Goal: Transaction & Acquisition: Purchase product/service

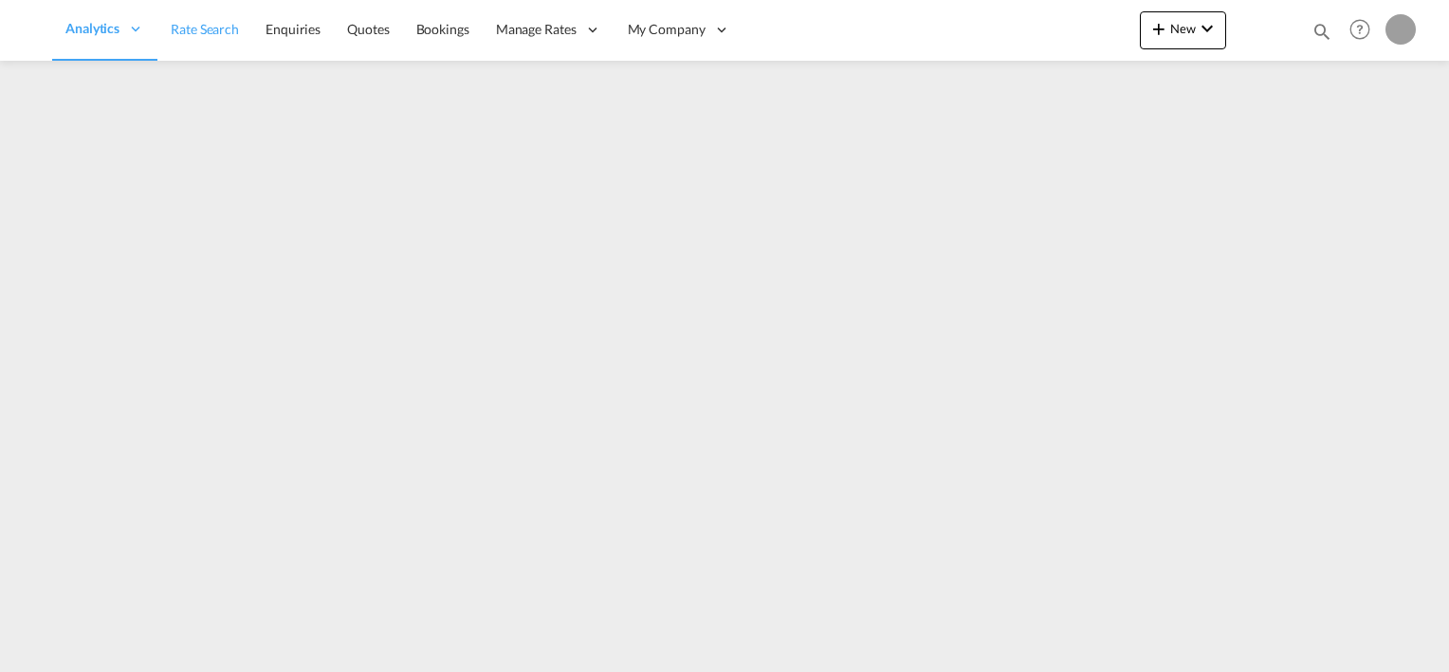
click at [207, 34] on span "Rate Search" at bounding box center [205, 29] width 68 height 16
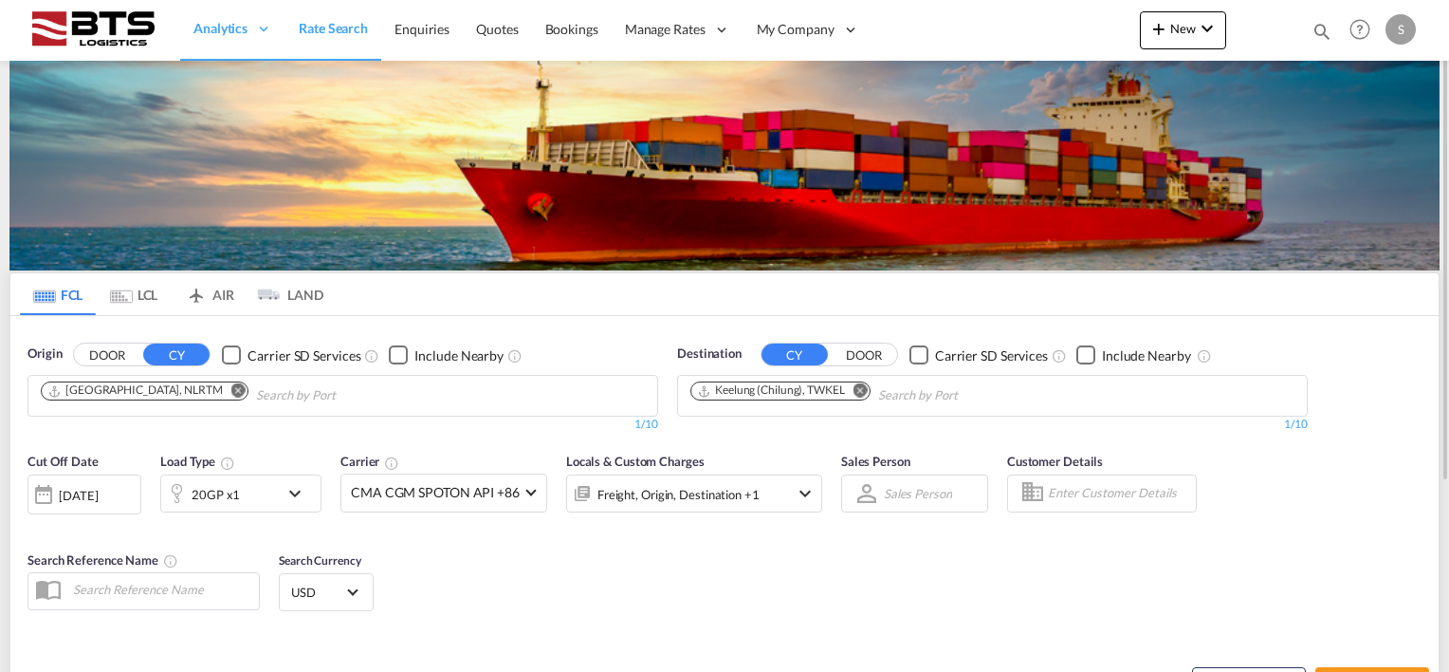
click at [865, 387] on md-icon "Remove" at bounding box center [861, 390] width 14 height 14
click at [773, 392] on body "Analytics Reports Dashboard Rate Search Enquiries Quotes Bookings" at bounding box center [724, 336] width 1449 height 672
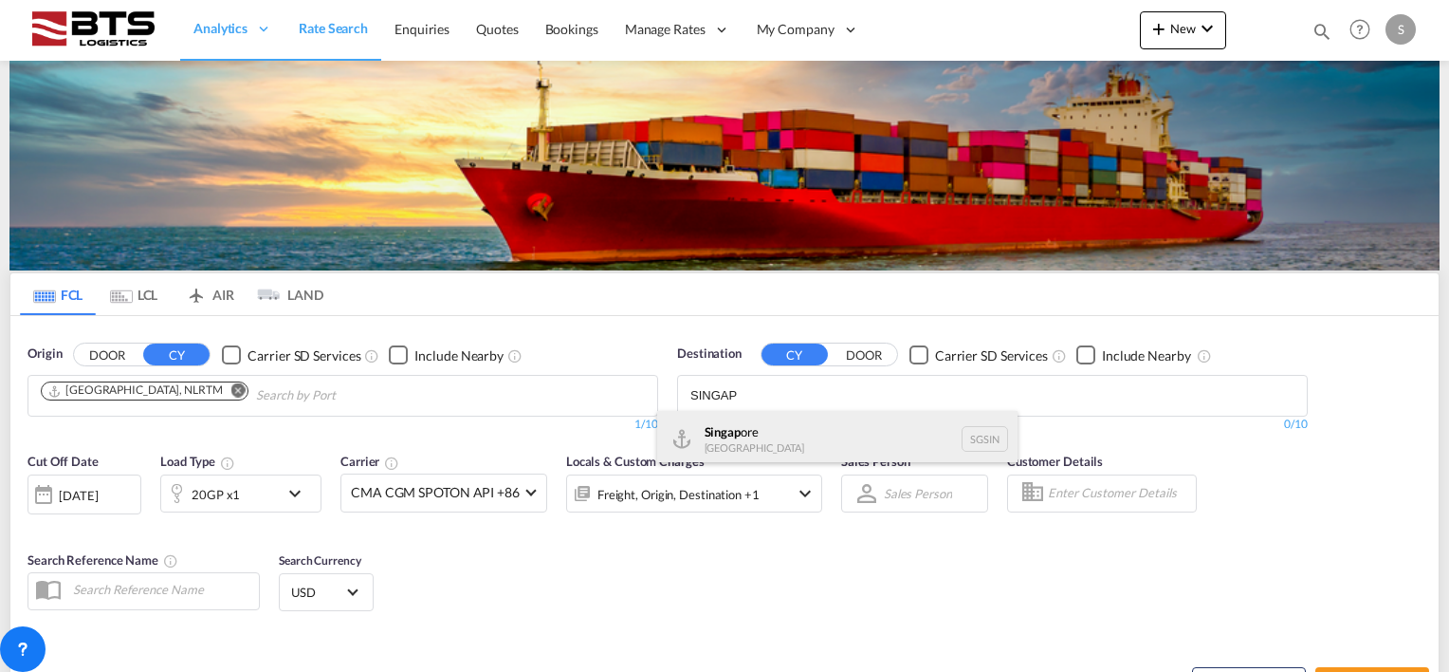
type input "SINGAP"
click at [741, 433] on div "Singap ore [GEOGRAPHIC_DATA] [GEOGRAPHIC_DATA]" at bounding box center [837, 439] width 360 height 57
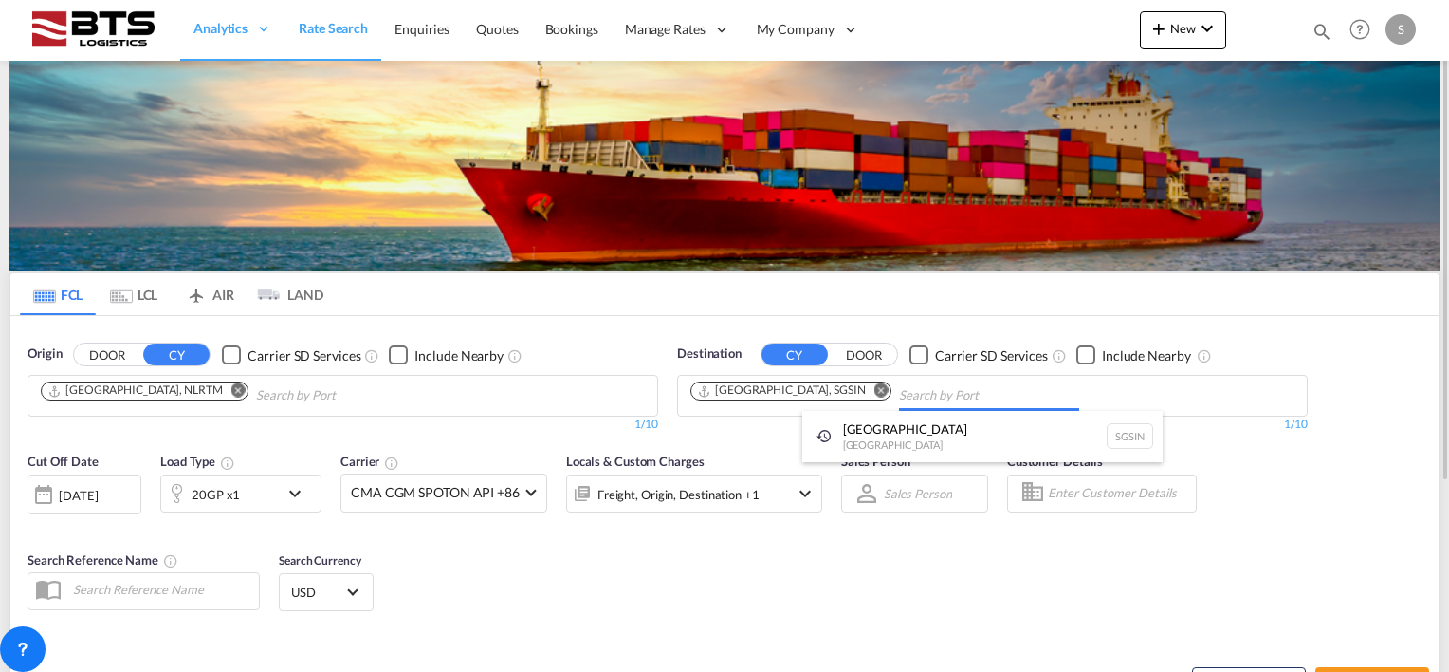
drag, startPoint x: 596, startPoint y: 570, endPoint x: 490, endPoint y: 554, distance: 106.5
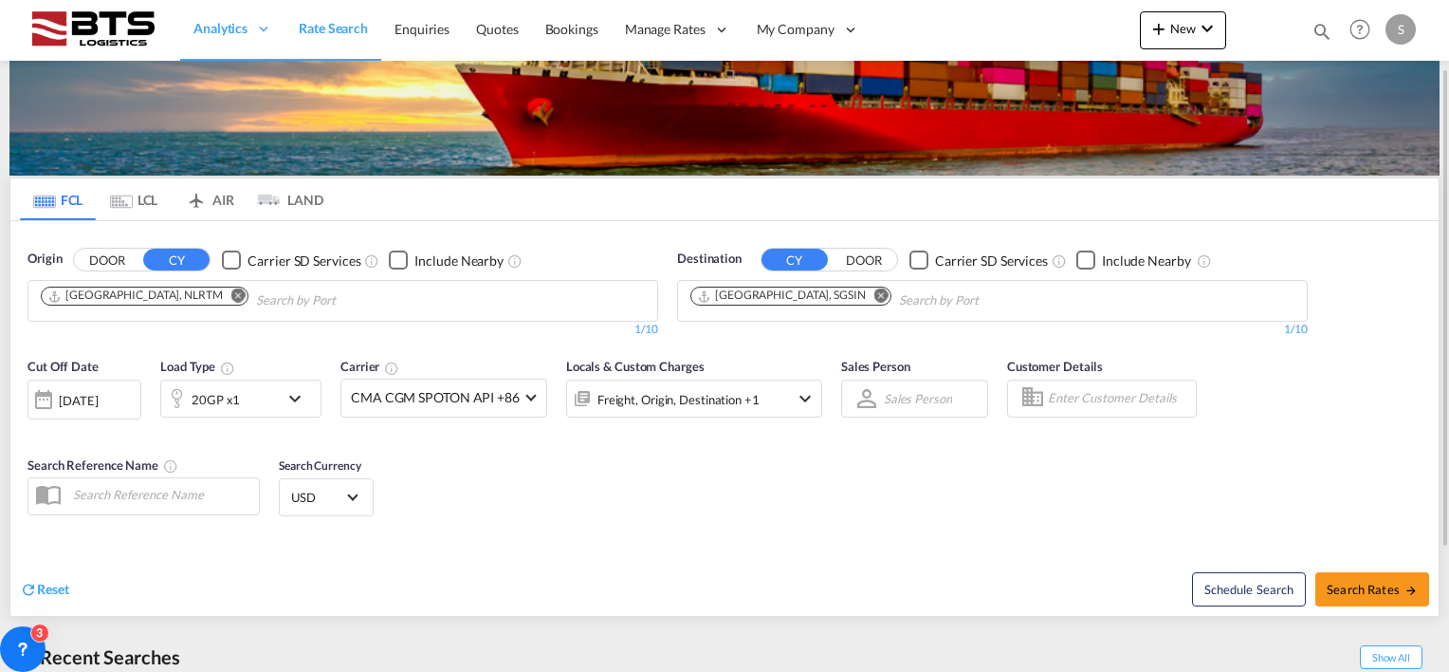
click at [98, 395] on div "[DATE]" at bounding box center [78, 400] width 39 height 17
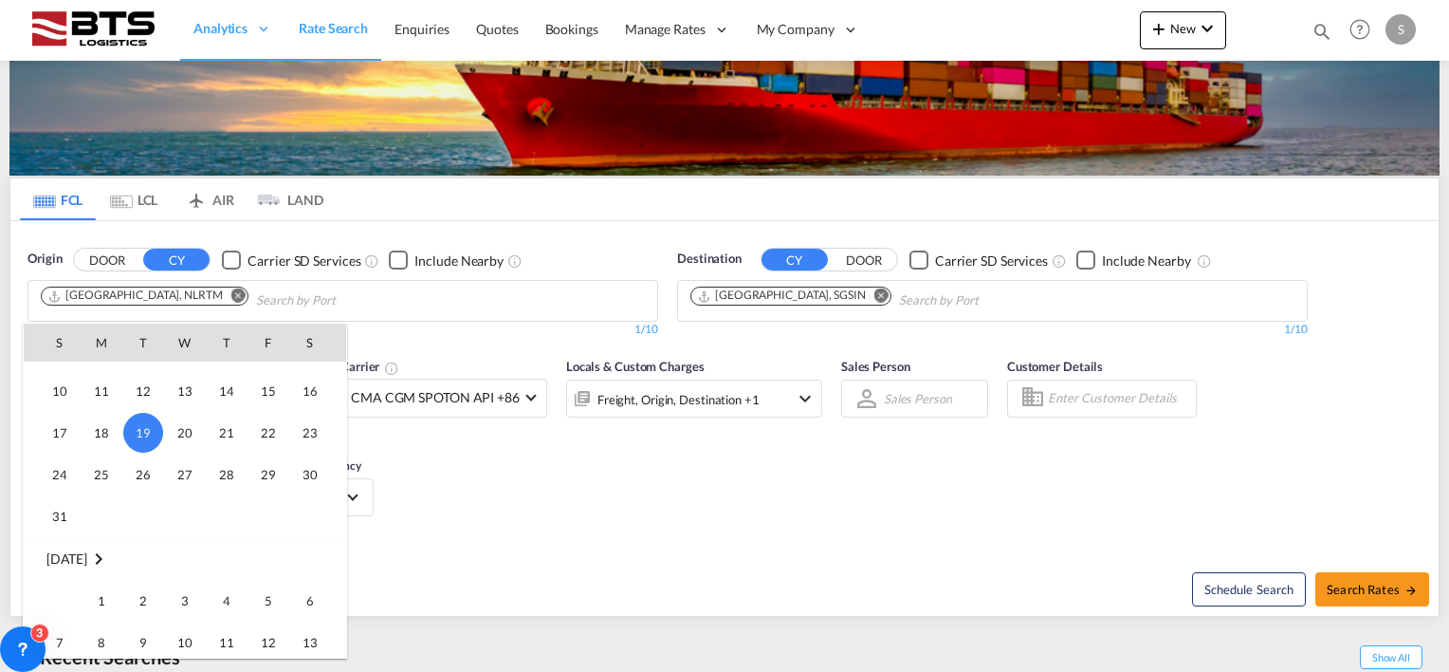
scroll to position [849, 0]
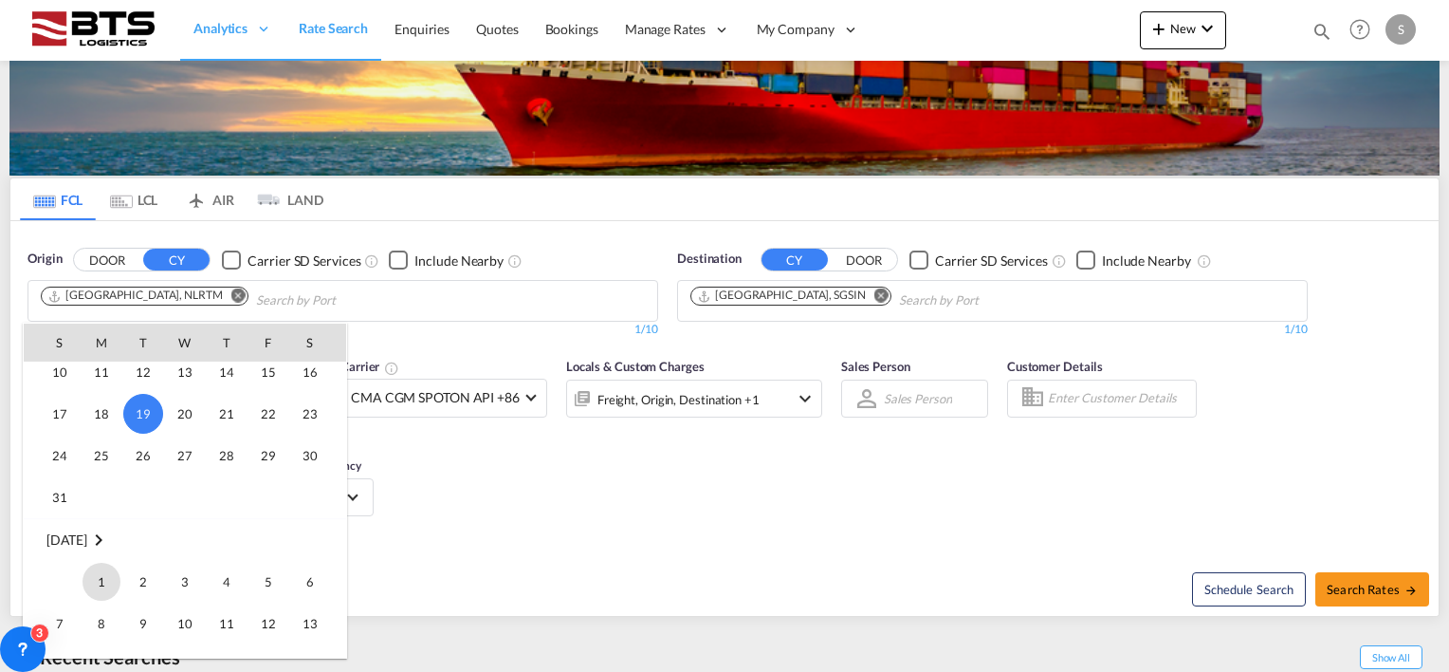
click at [97, 580] on span "1" at bounding box center [102, 581] width 38 height 38
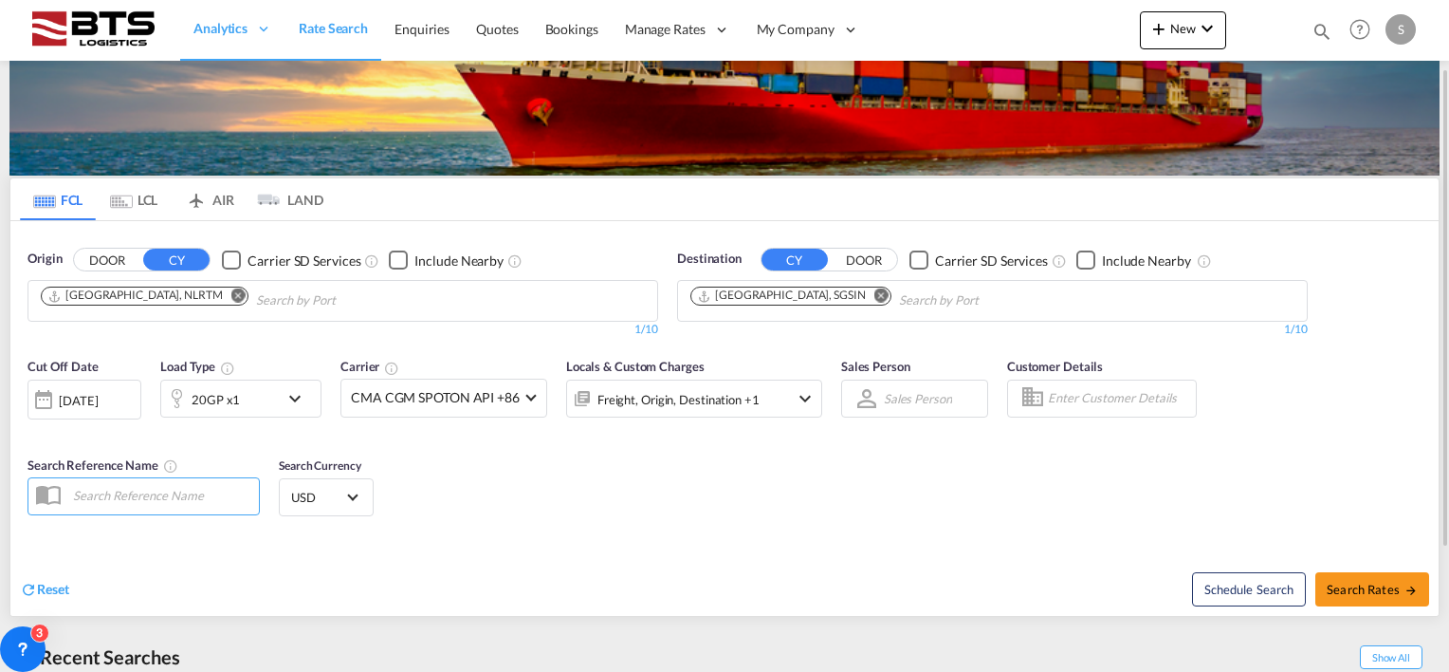
drag, startPoint x: 403, startPoint y: 493, endPoint x: 413, endPoint y: 488, distance: 10.6
click at [406, 490] on div "Cut Off Date [DATE] [DATE] Load Type 20GP x1 Carrier CMA CGM SPOTON API +86 Onl…" at bounding box center [724, 439] width 1428 height 185
click at [1400, 584] on span "Search Rates" at bounding box center [1372, 588] width 91 height 15
type input "NLRTM to SGSIN / [DATE]"
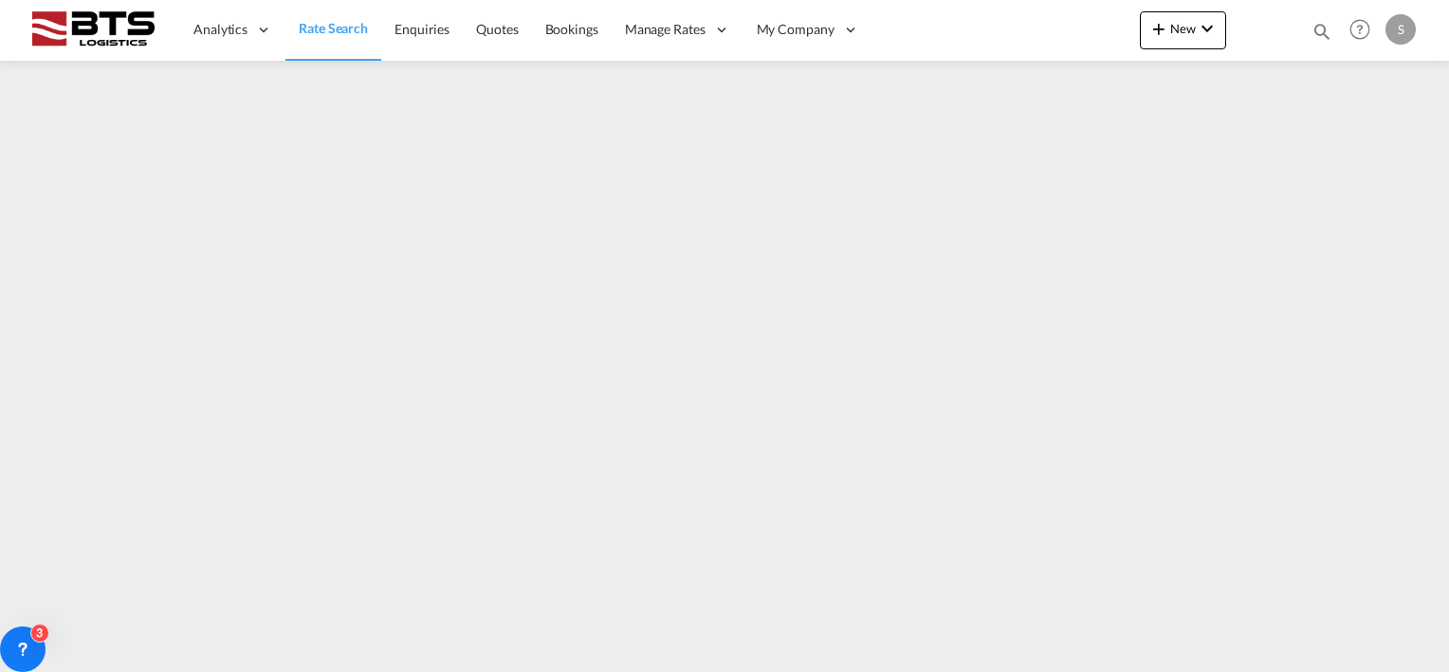
click at [356, 23] on span "Rate Search" at bounding box center [333, 28] width 69 height 16
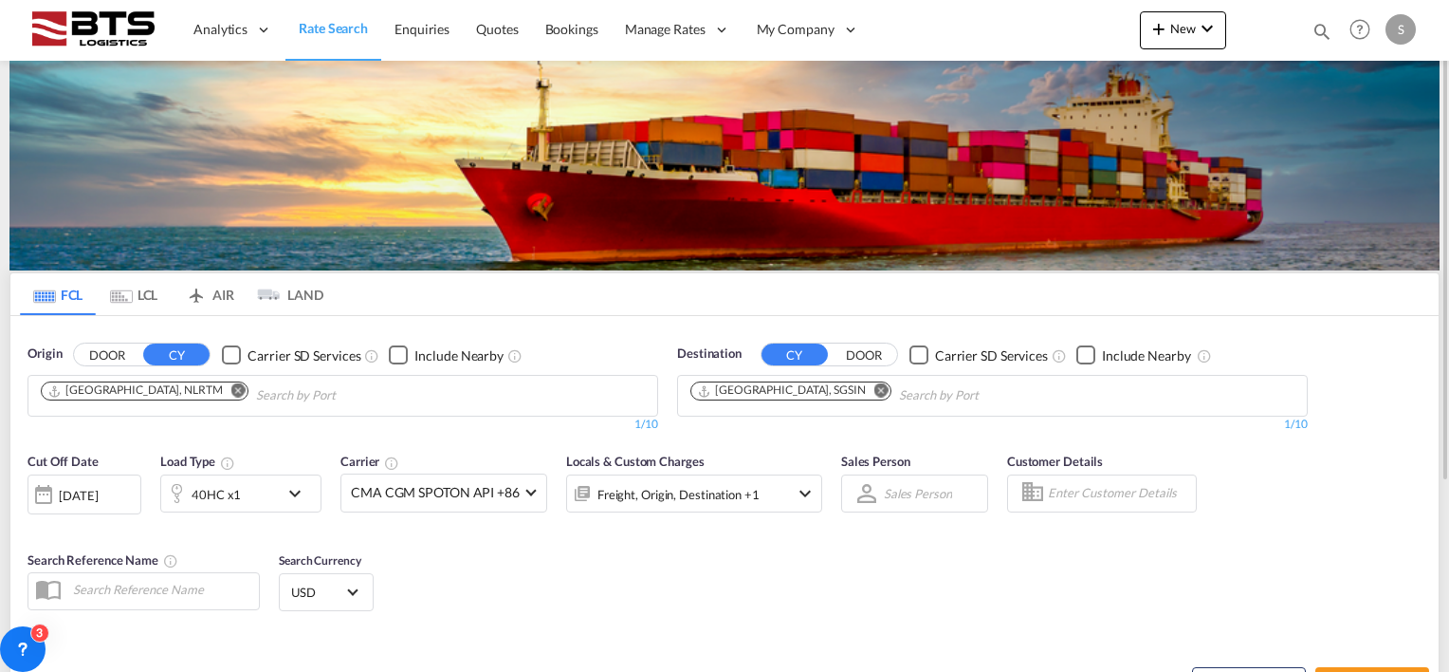
click at [299, 493] on md-icon "icon-chevron-down" at bounding box center [300, 493] width 32 height 23
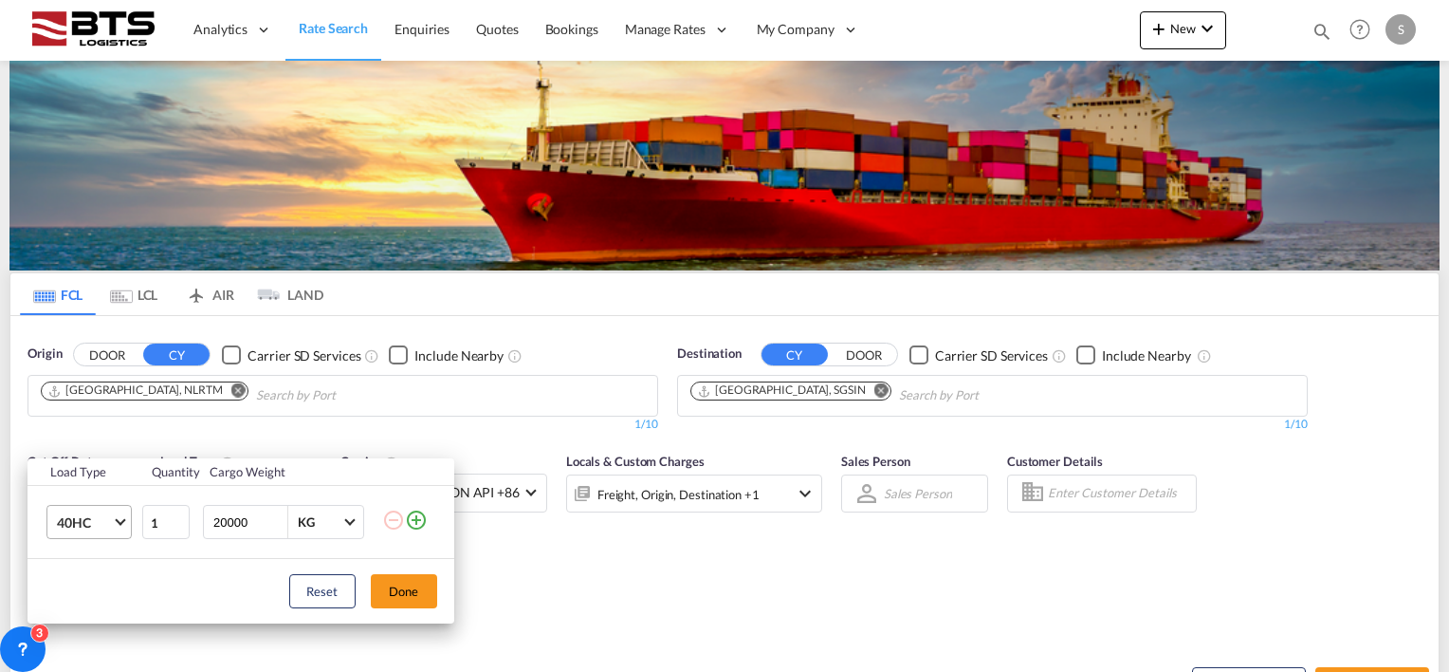
click at [113, 523] on md-select-value "40HC" at bounding box center [93, 522] width 76 height 32
click at [87, 429] on div "20GP" at bounding box center [72, 430] width 33 height 19
click at [385, 577] on button "Done" at bounding box center [404, 591] width 66 height 34
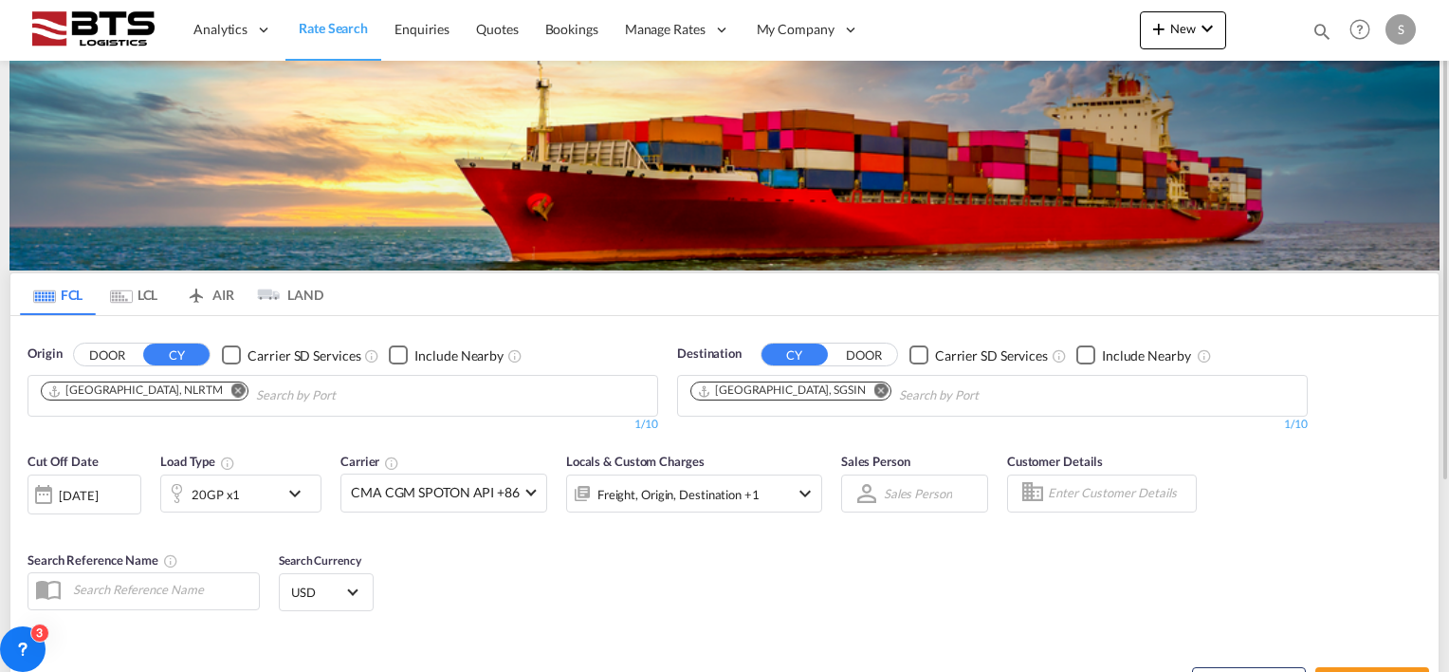
click at [96, 489] on div "[DATE]" at bounding box center [78, 495] width 39 height 17
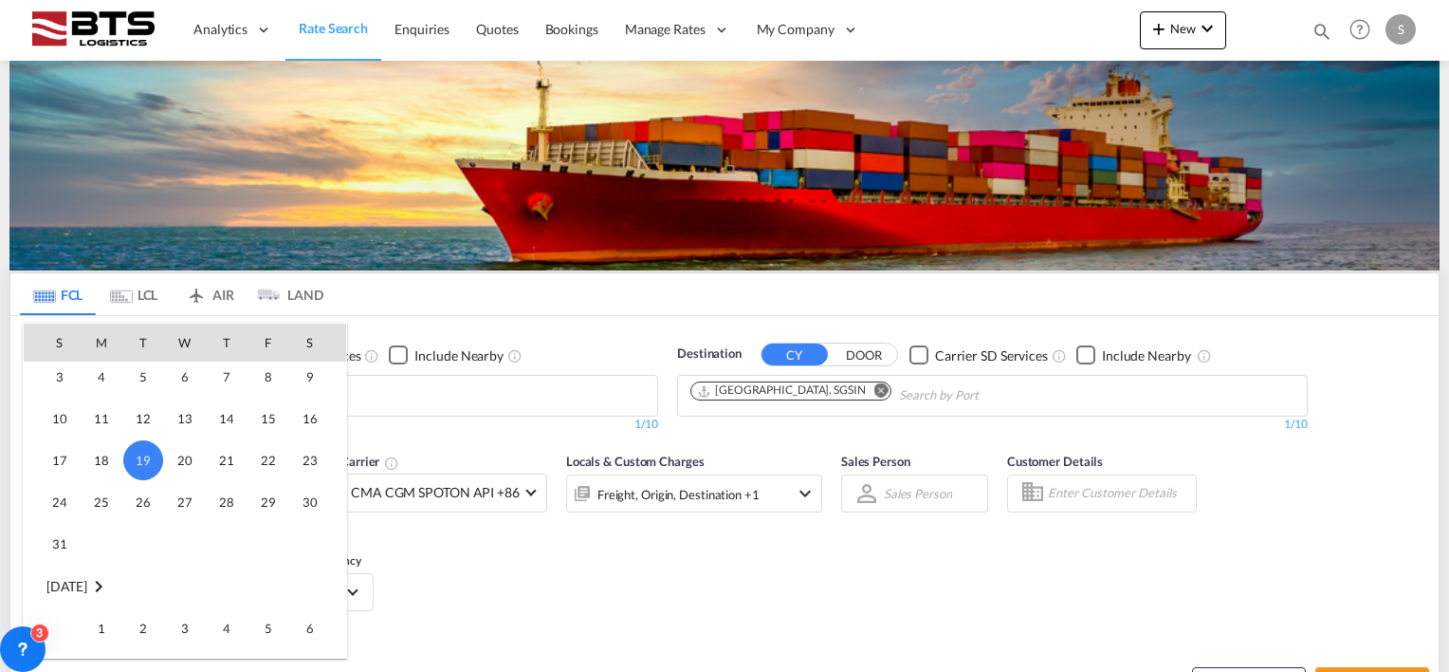
scroll to position [849, 0]
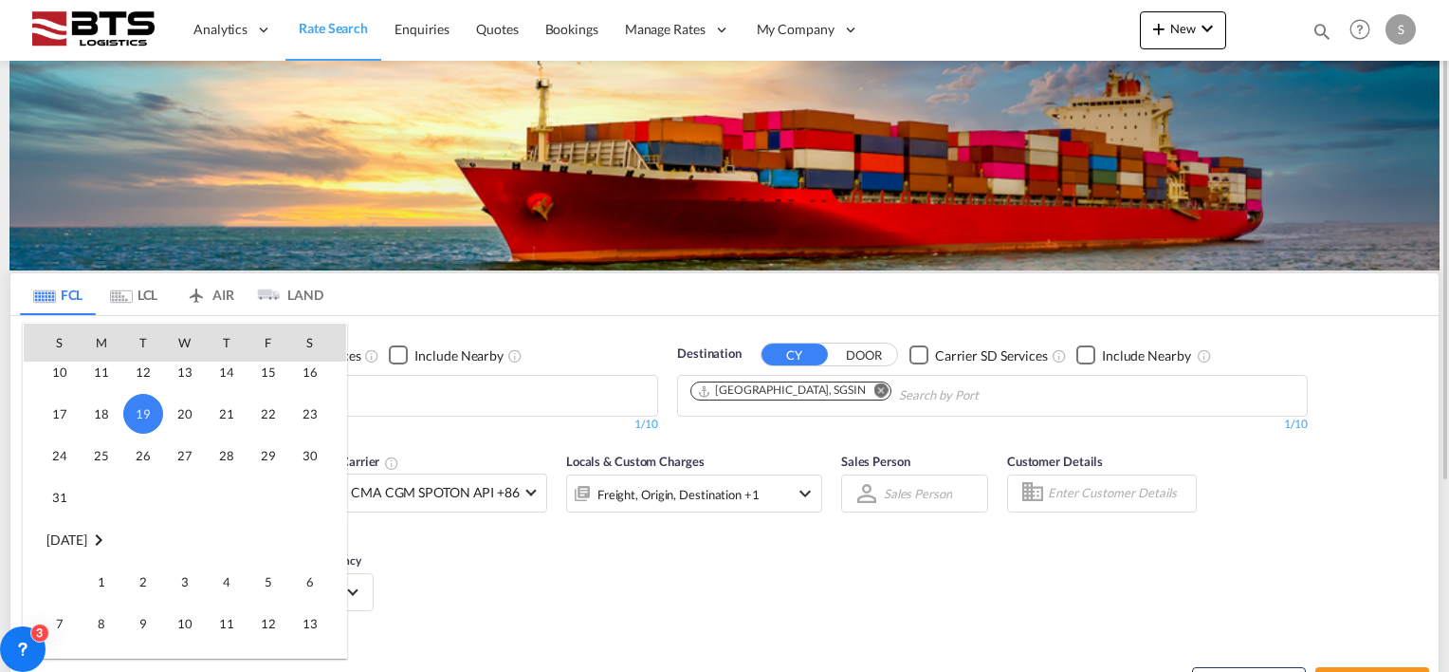
click at [106, 571] on span "1" at bounding box center [102, 581] width 38 height 38
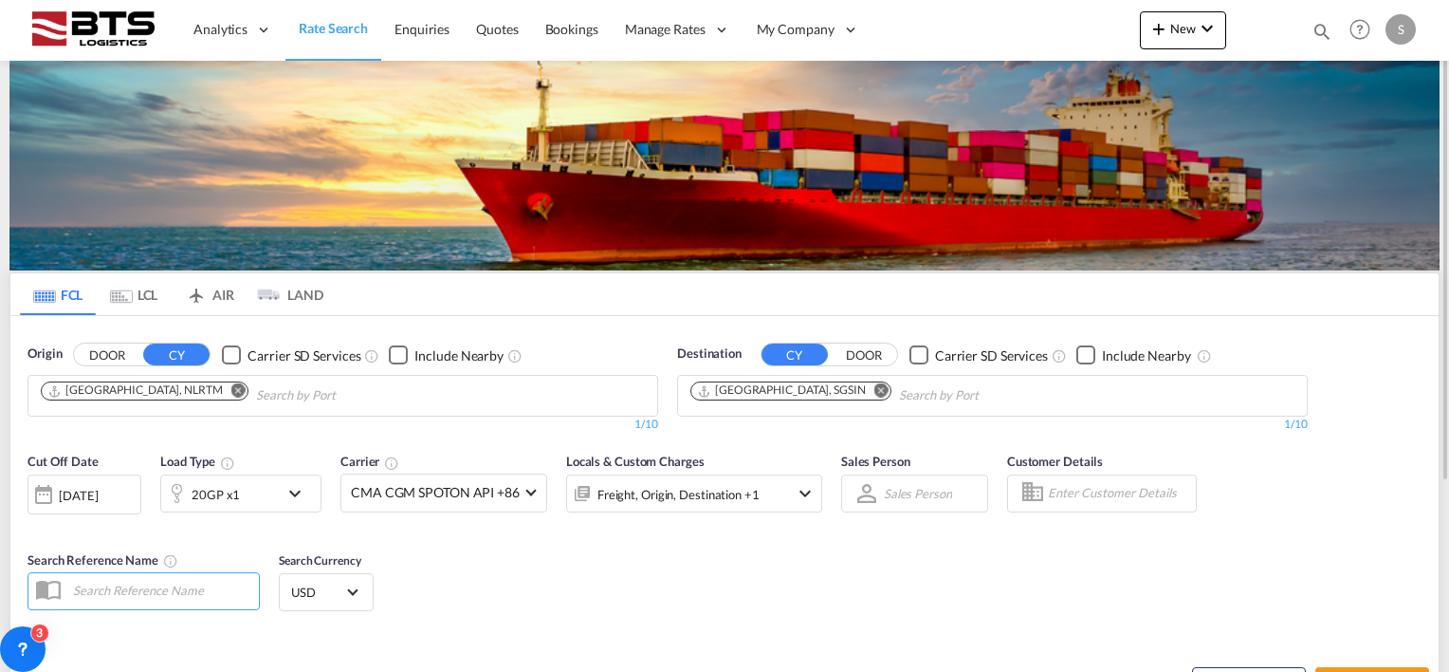
click at [459, 539] on div "Cut Off Date [DATE] [DATE] Load Type 20GP x1 Carrier CMA CGM SPOTON API +86 Onl…" at bounding box center [724, 534] width 1428 height 185
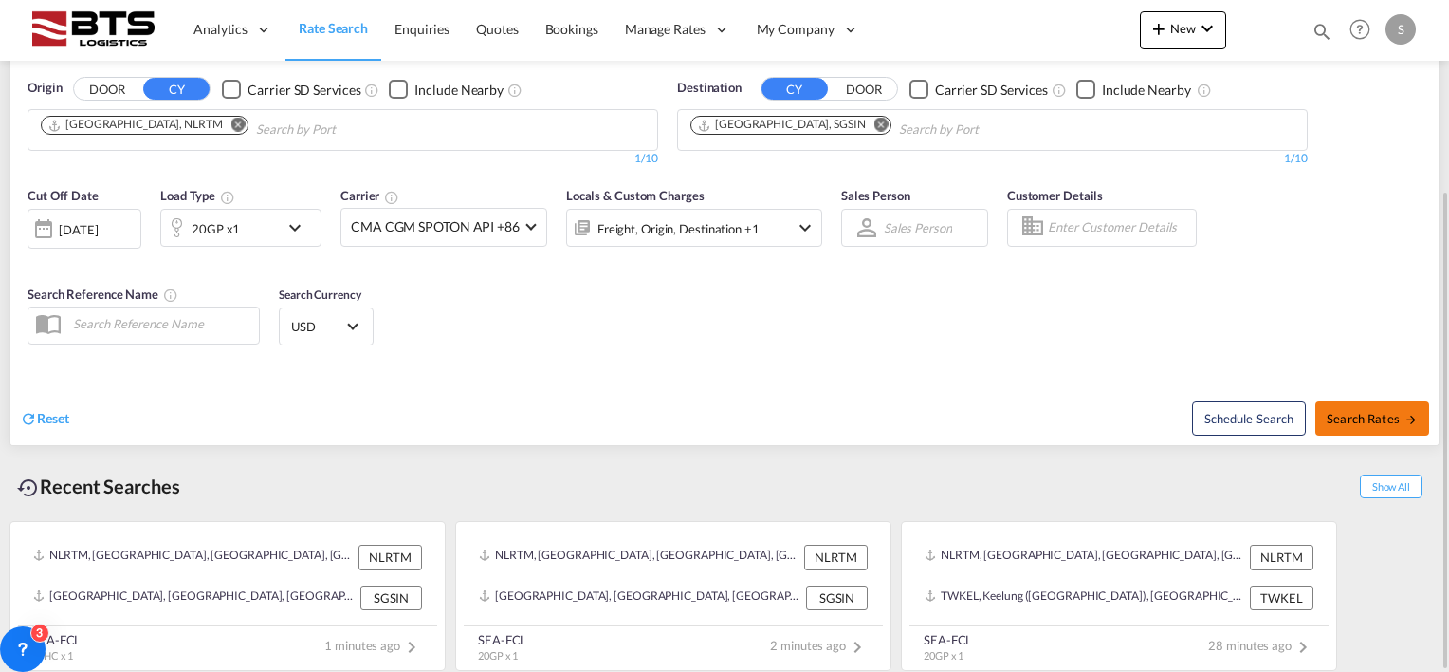
click at [1346, 414] on span "Search Rates" at bounding box center [1372, 418] width 91 height 15
type input "NLRTM to SGSIN / [DATE]"
